Goal: Information Seeking & Learning: Learn about a topic

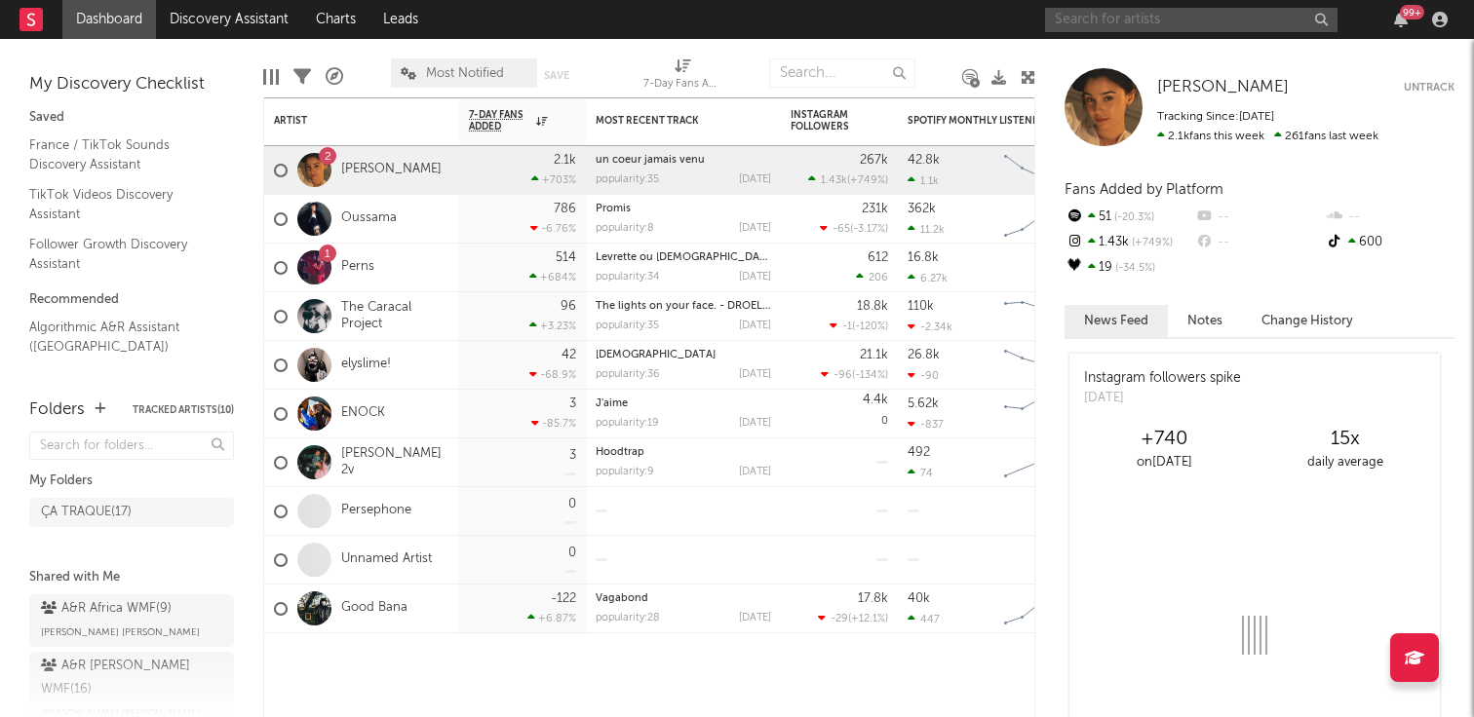
click at [1097, 17] on input "text" at bounding box center [1191, 20] width 292 height 24
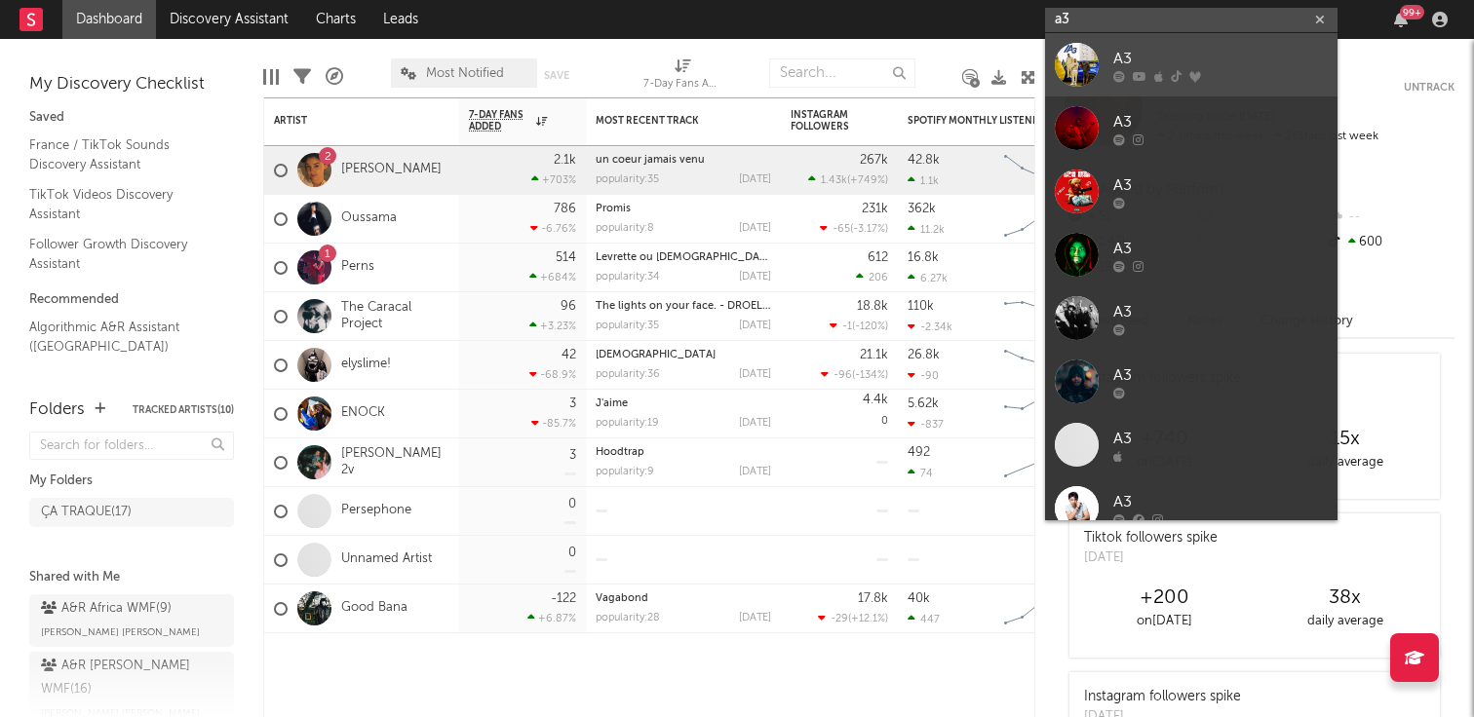
type input "a3"
click at [1132, 47] on div "A3" at bounding box center [1220, 58] width 214 height 23
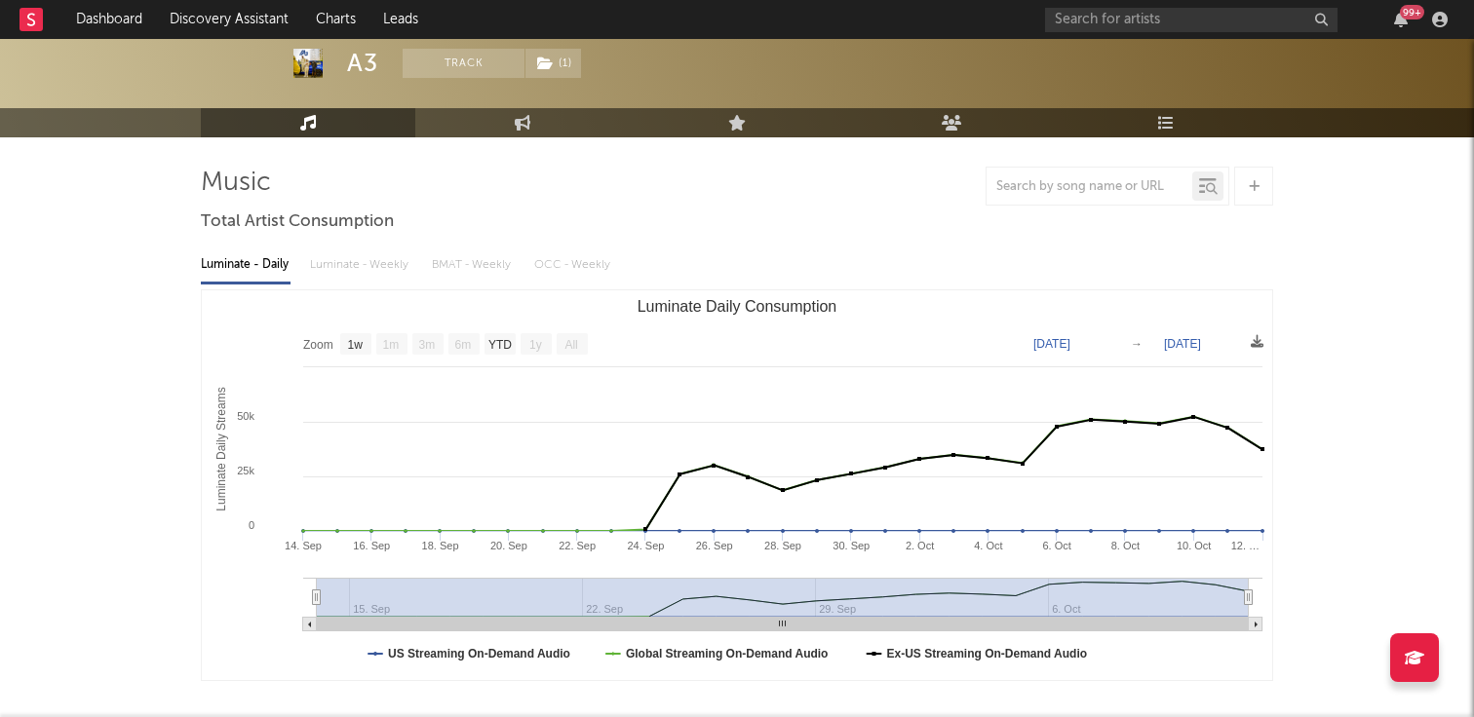
scroll to position [97, 0]
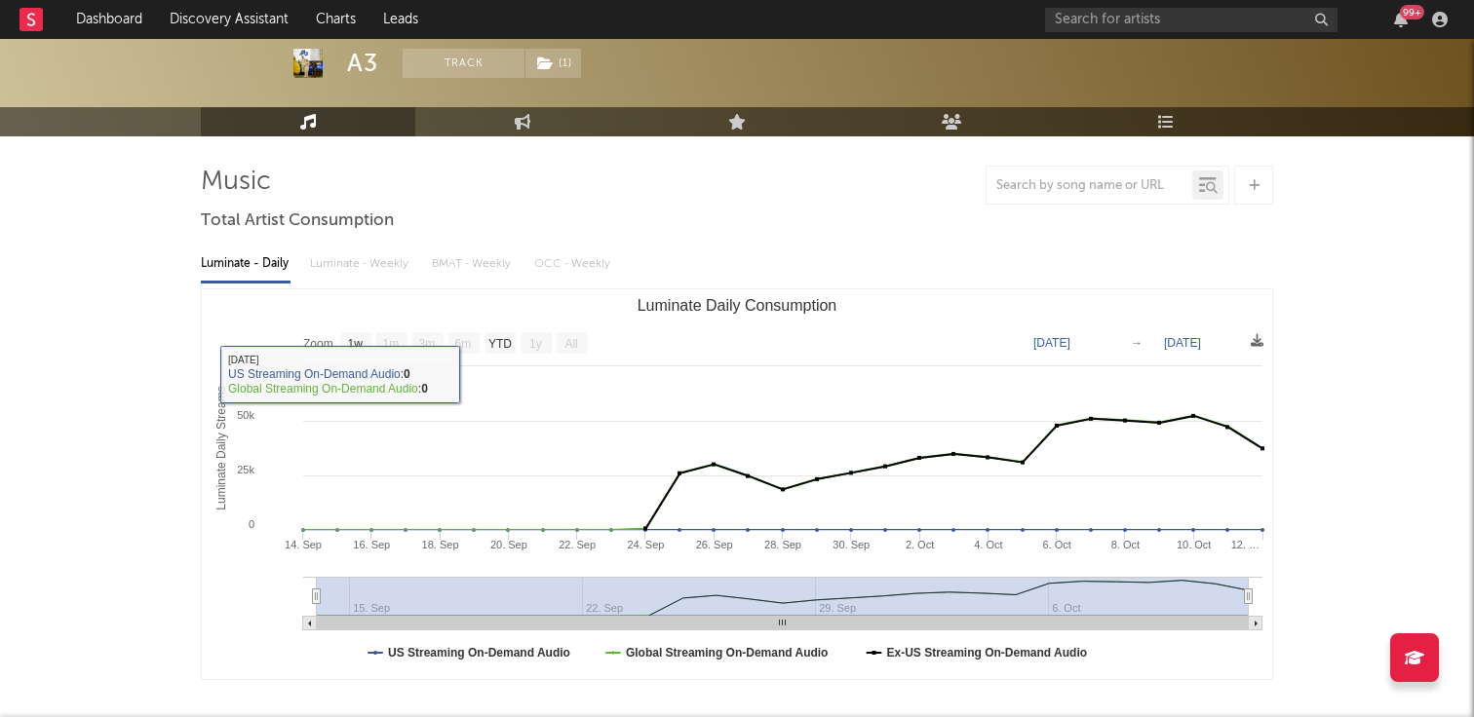
click at [367, 342] on rect "Luminate Daily Consumption" at bounding box center [355, 342] width 31 height 21
select select "1w"
type input "2025-10-06"
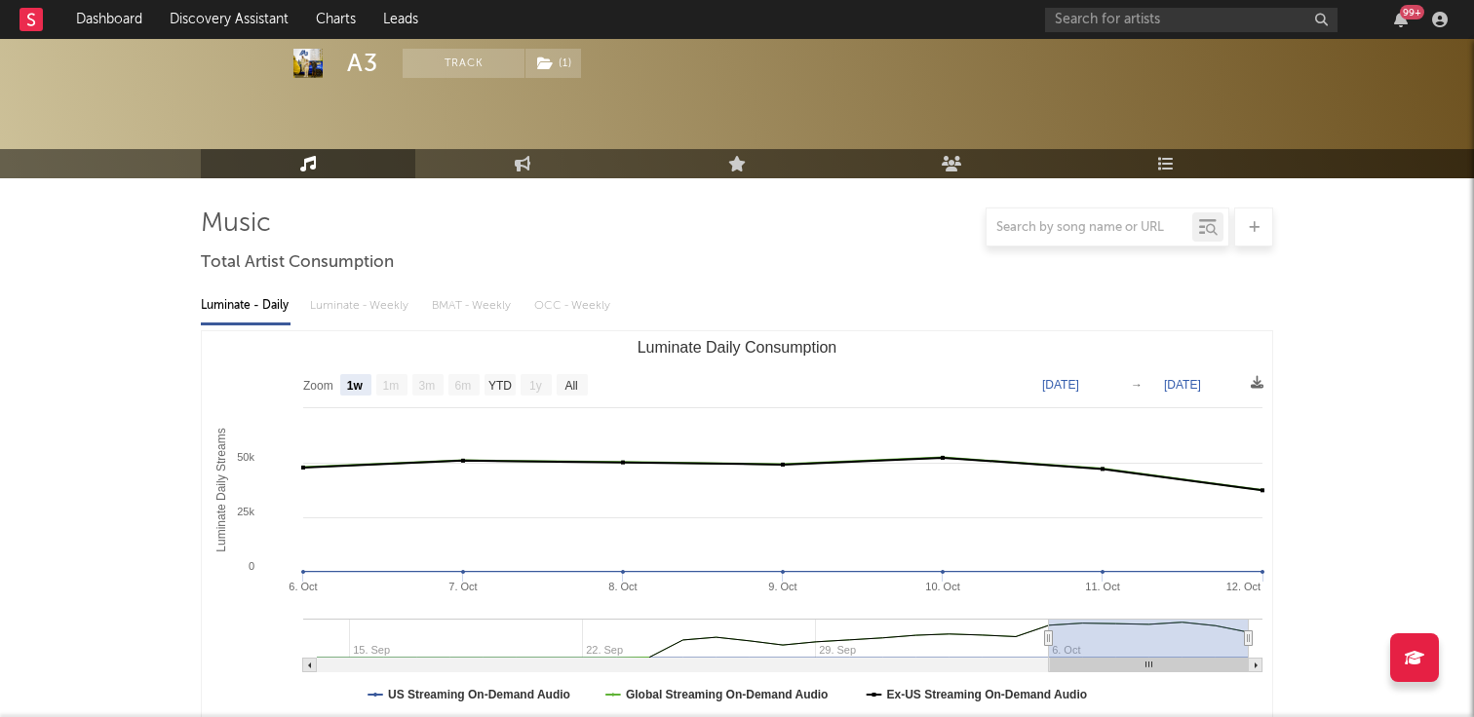
scroll to position [0, 0]
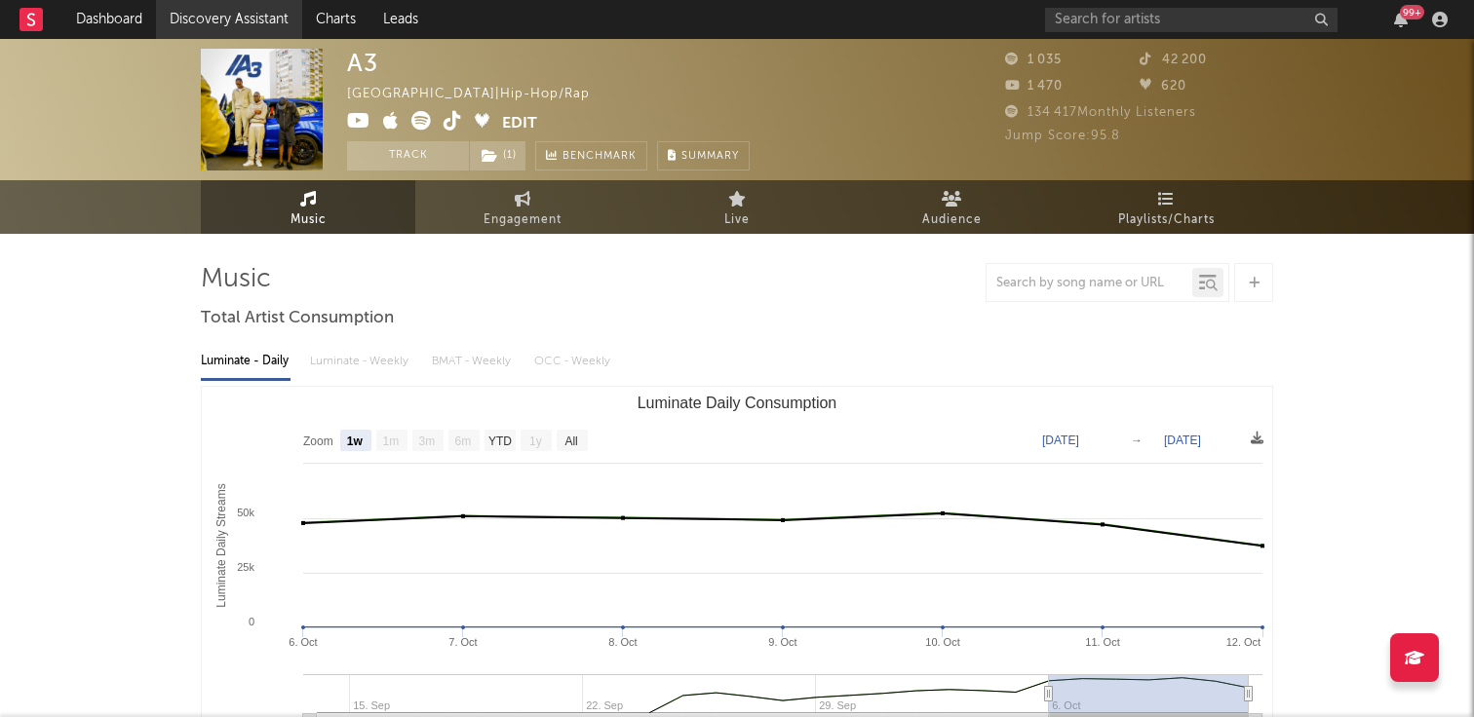
click at [250, 20] on link "Discovery Assistant" at bounding box center [229, 19] width 146 height 39
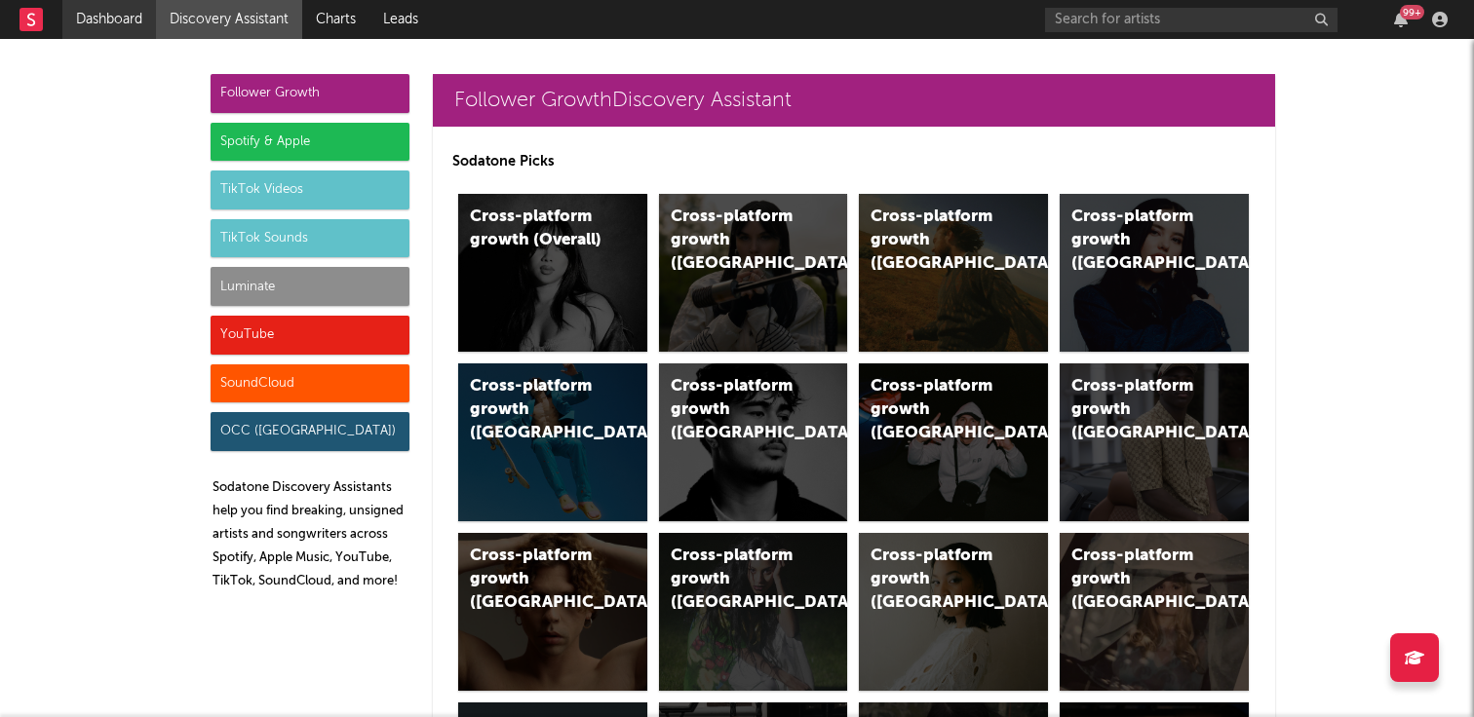
click at [103, 10] on link "Dashboard" at bounding box center [109, 19] width 94 height 39
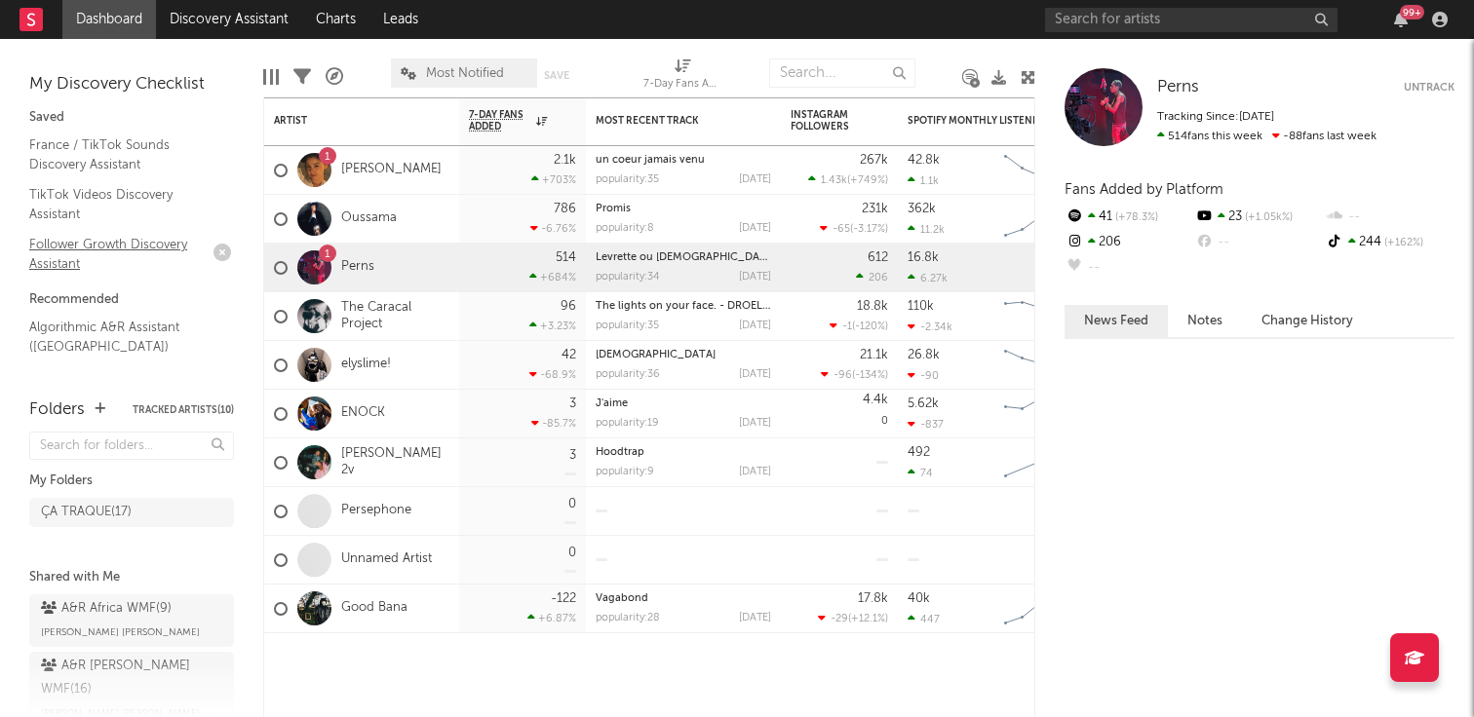
click at [123, 250] on link "Follower Growth Discovery Assistant" at bounding box center [121, 254] width 185 height 40
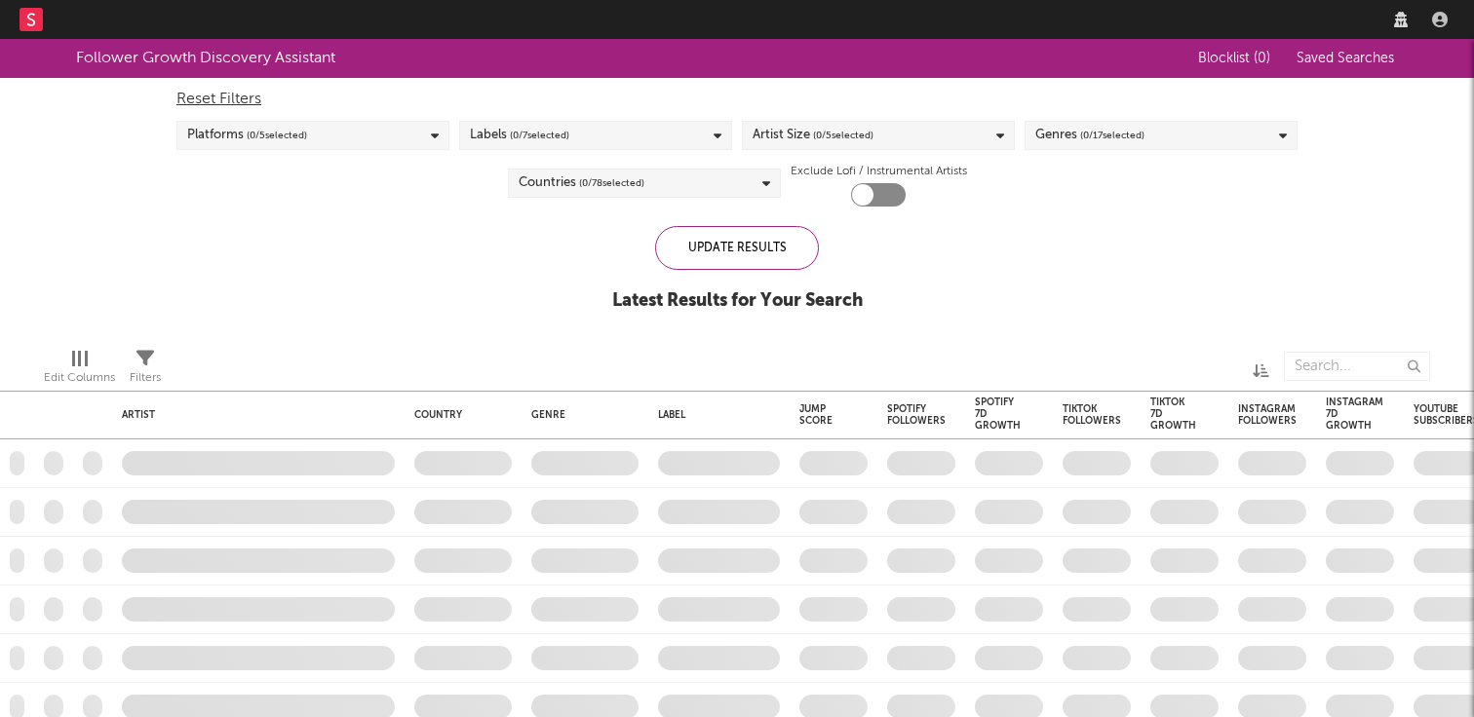
checkbox input "true"
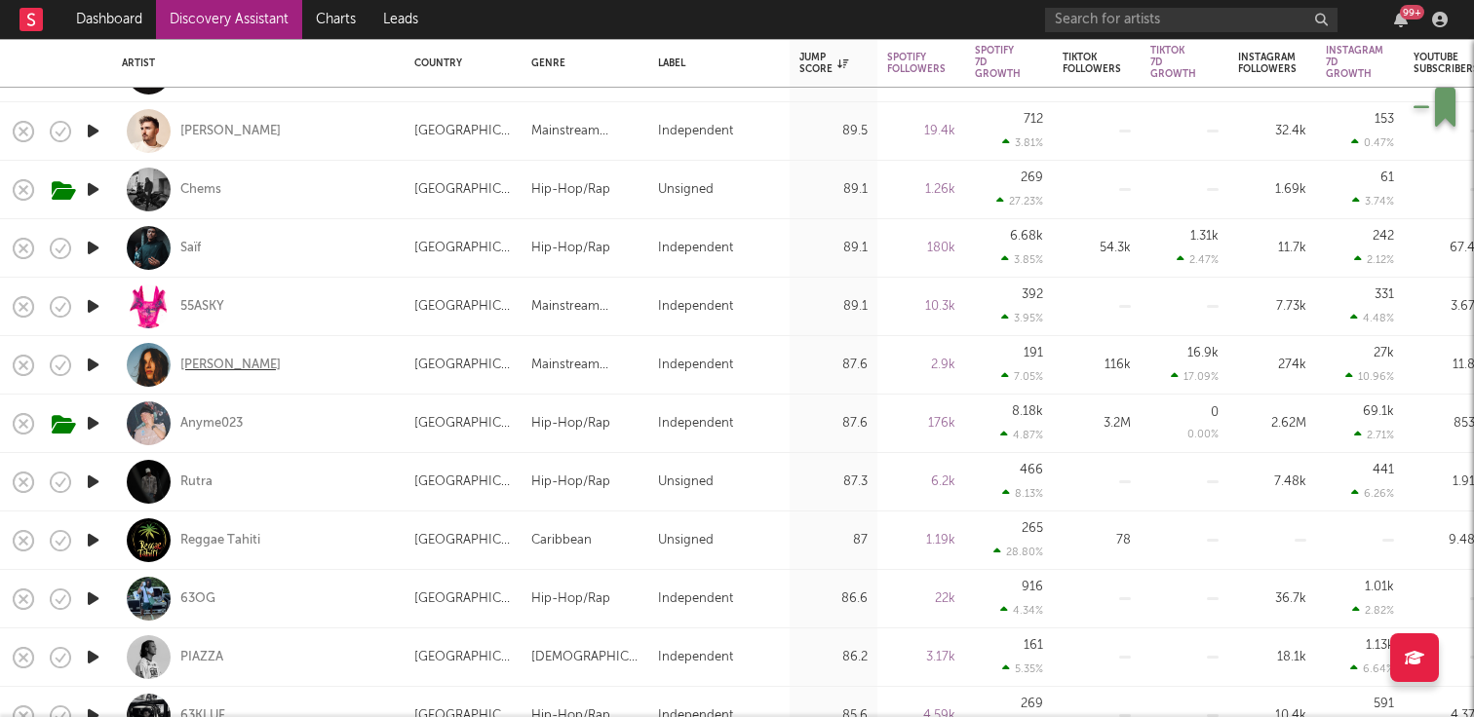
click at [214, 363] on div "[PERSON_NAME]" at bounding box center [230, 366] width 100 height 18
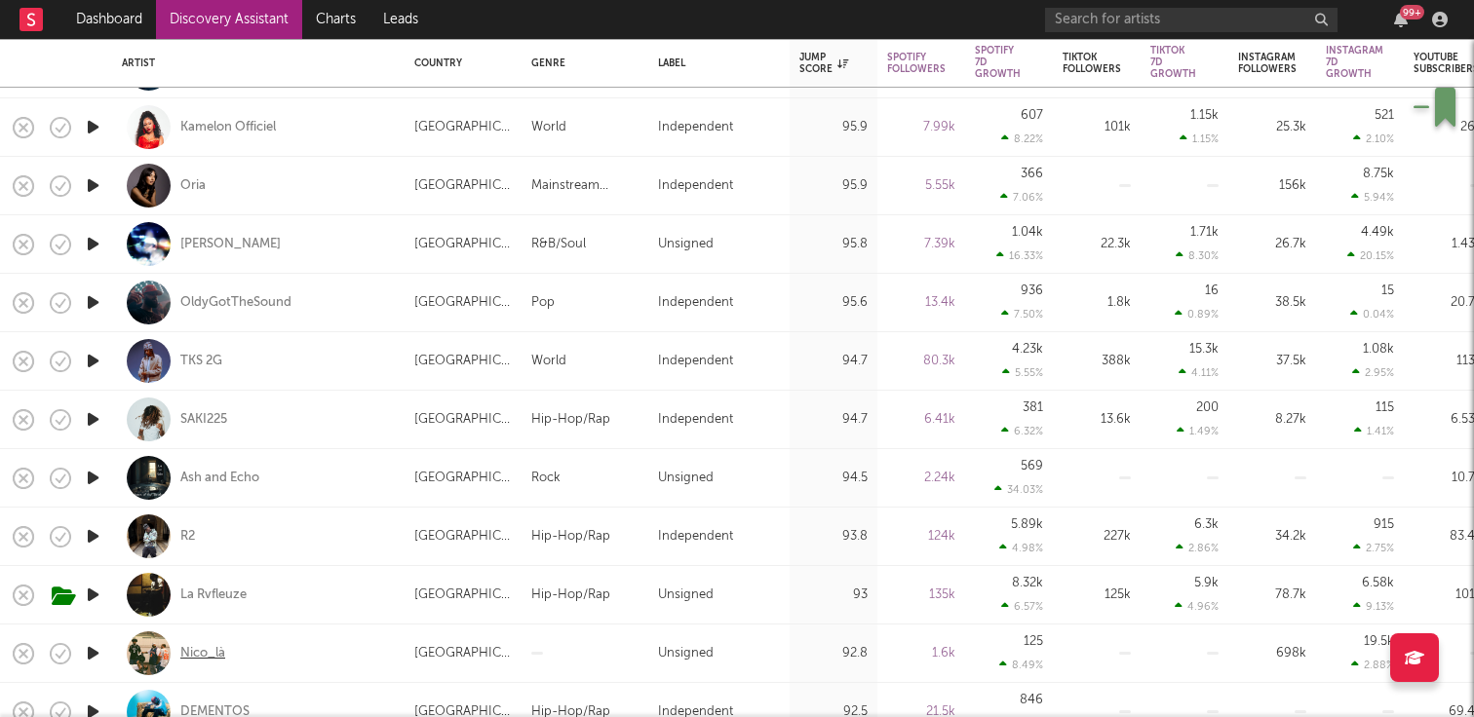
click at [204, 650] on div "Nico_là" at bounding box center [202, 654] width 45 height 18
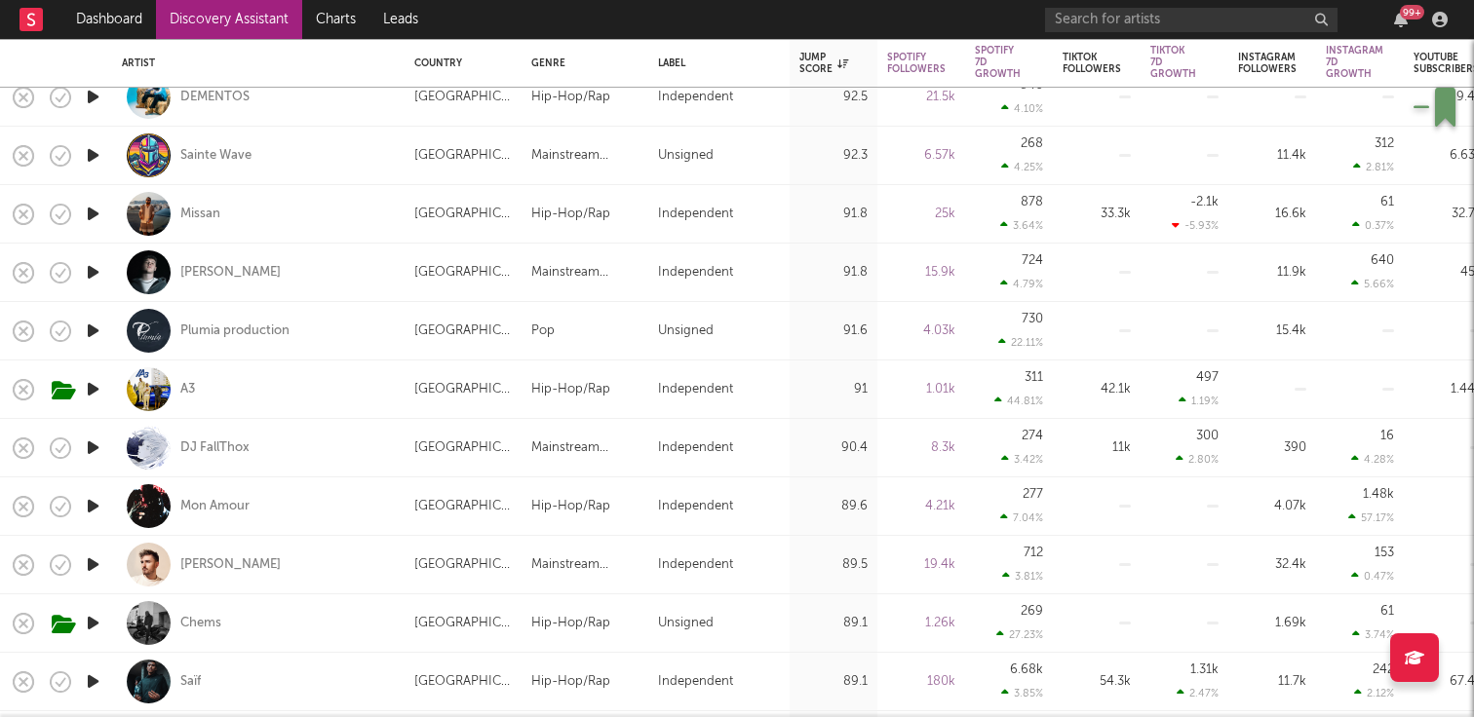
click at [218, 515] on div "Mon Amour" at bounding box center [258, 507] width 273 height 58
select select "1w"
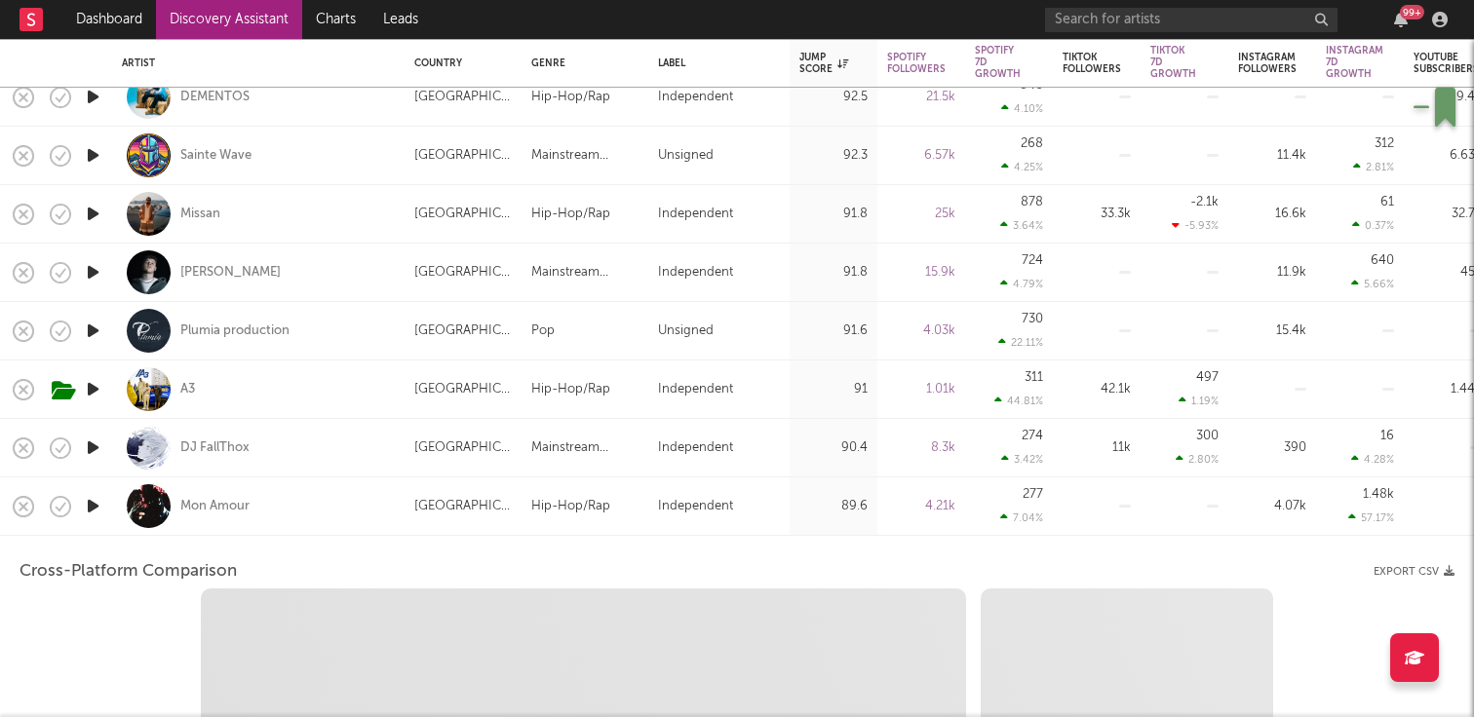
select select "1w"
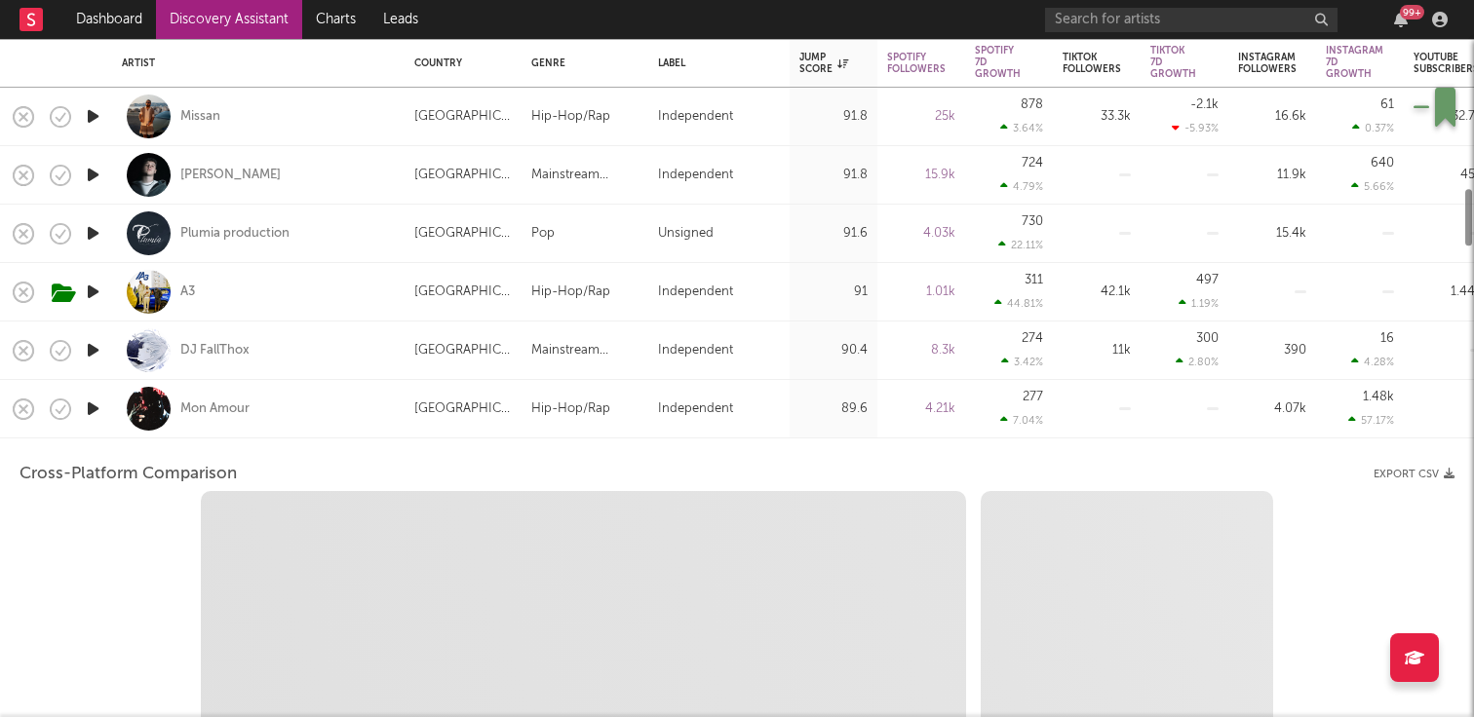
select select "1m"
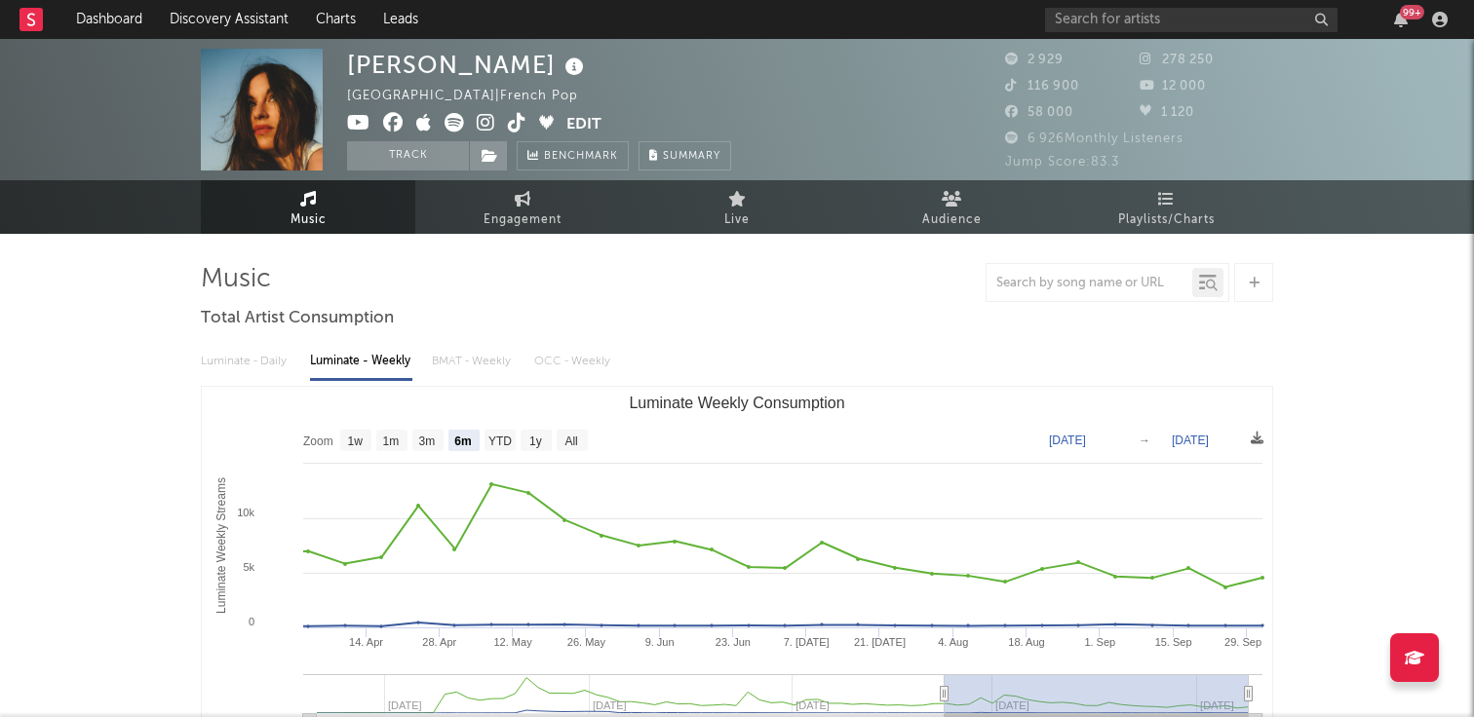
scroll to position [129, 0]
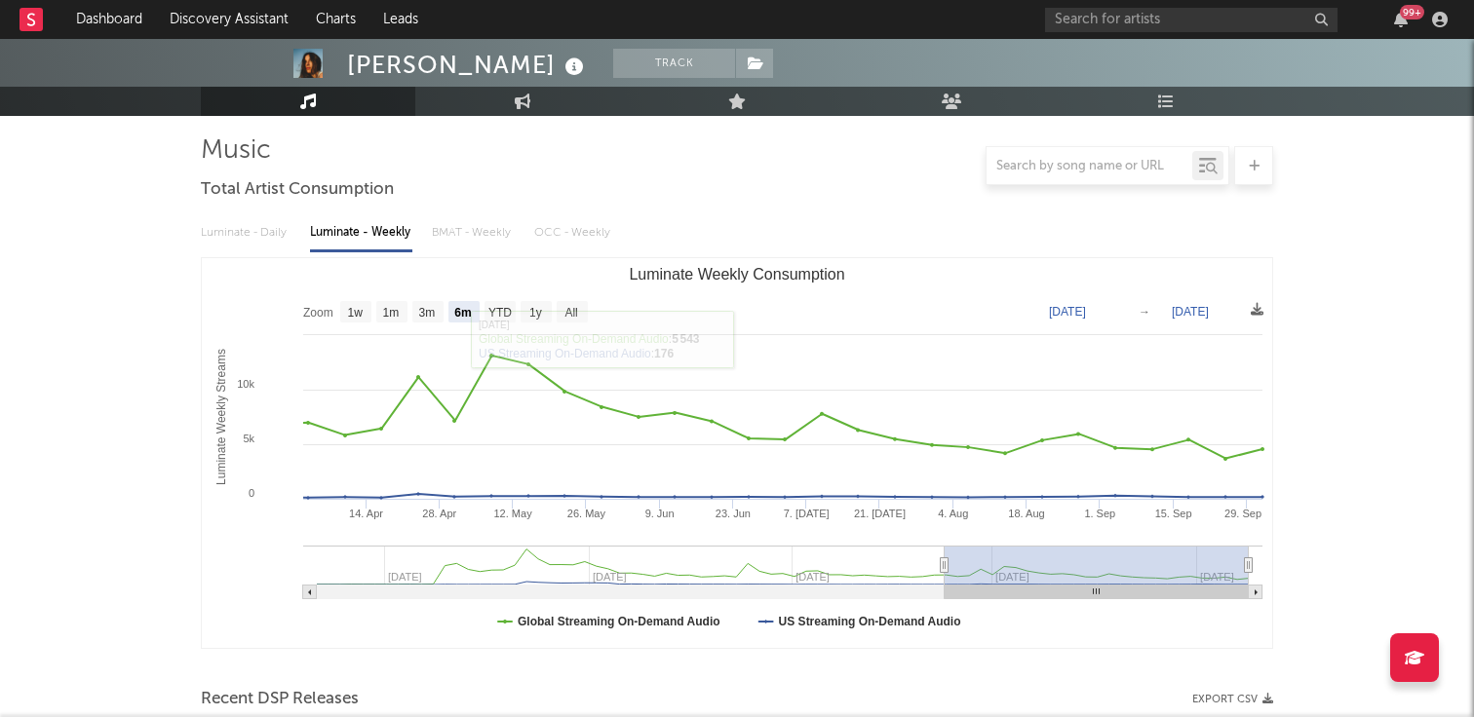
click at [350, 321] on rect "Luminate Weekly Consumption" at bounding box center [355, 311] width 31 height 21
select select "1w"
type input "2025-09-26"
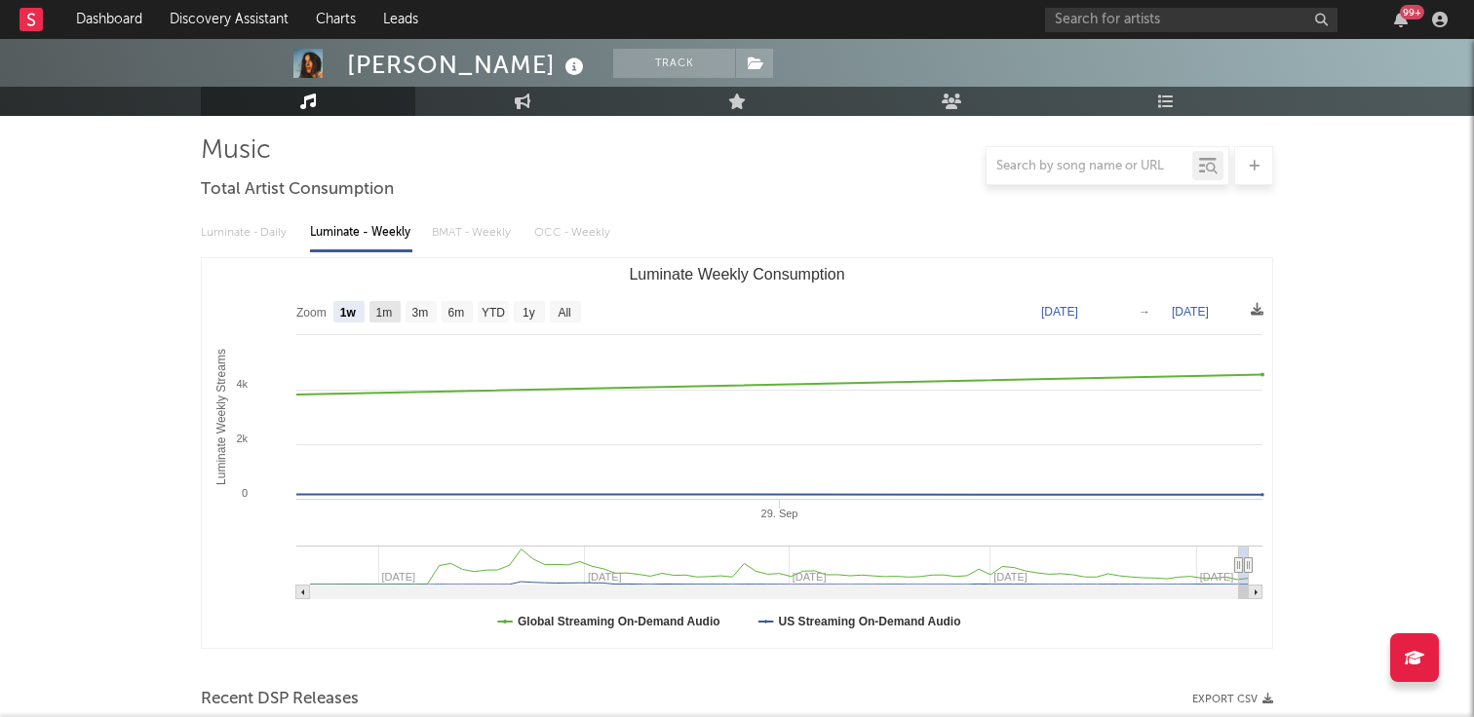
click at [386, 309] on text "1m" at bounding box center [384, 313] width 17 height 14
select select "1m"
type input "2025-09-02"
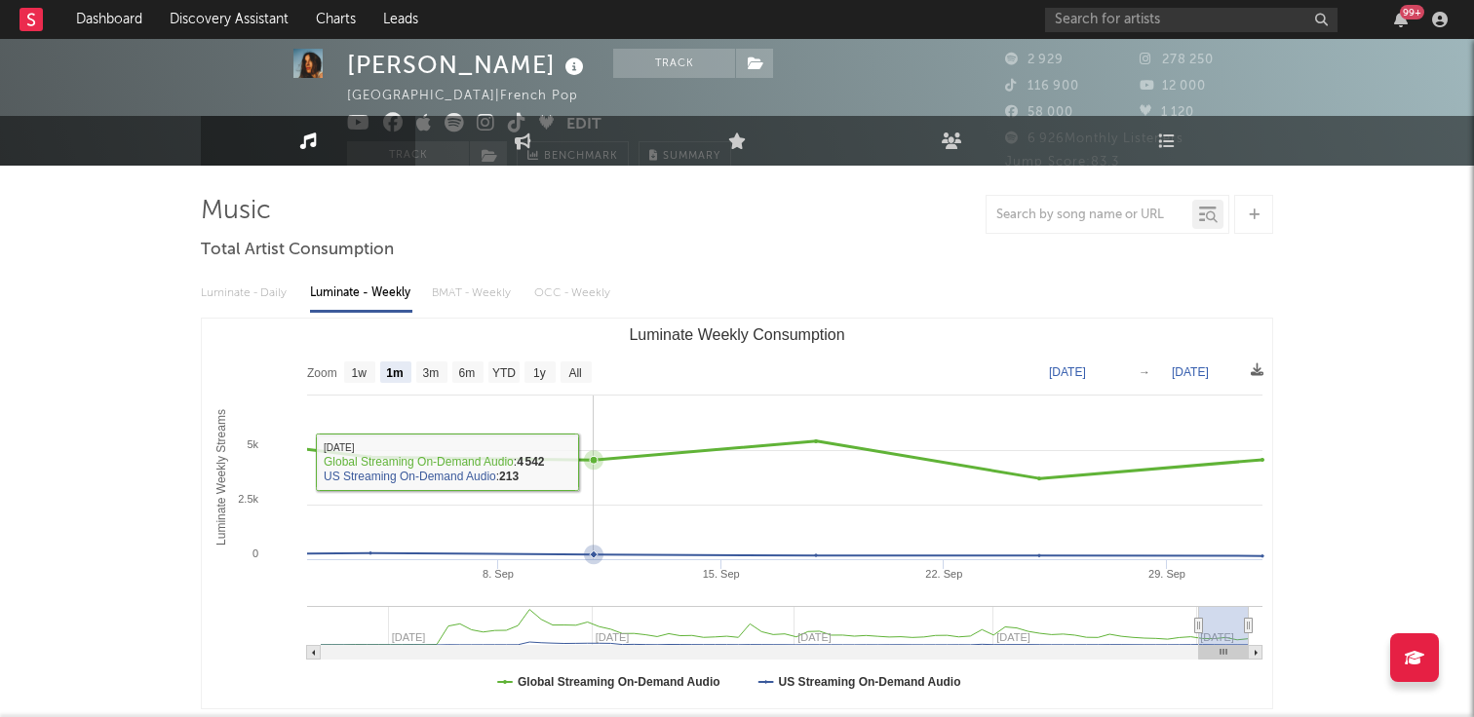
scroll to position [0, 0]
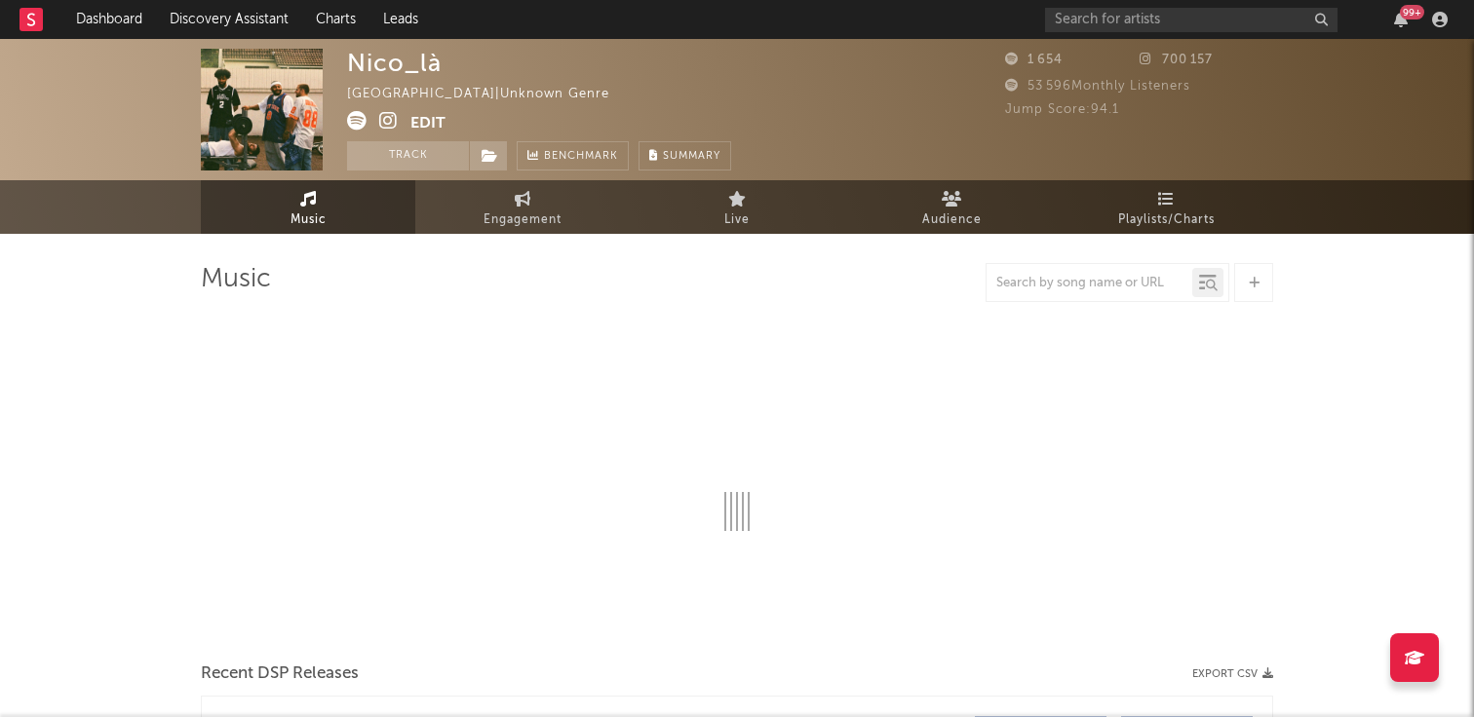
select select "1w"
